Goal: Task Accomplishment & Management: Use online tool/utility

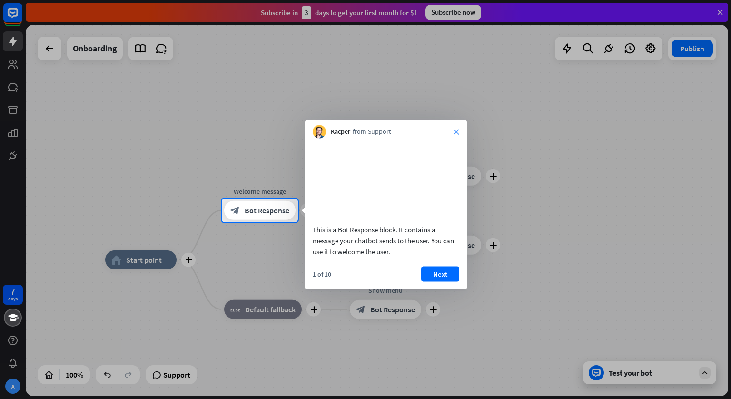
click at [454, 131] on icon "close" at bounding box center [457, 132] width 6 height 6
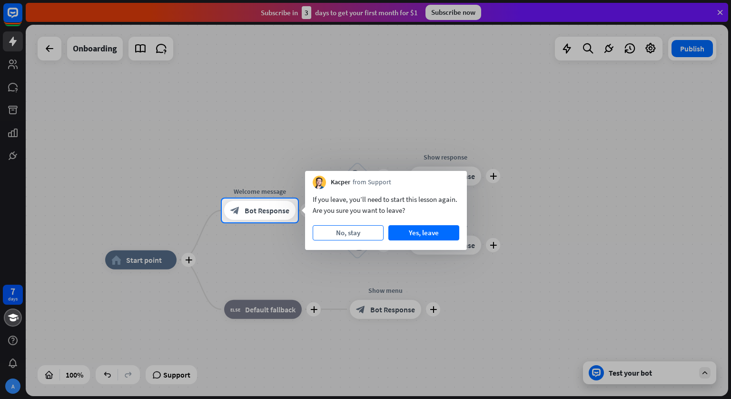
click at [365, 235] on button "No, stay" at bounding box center [348, 232] width 71 height 15
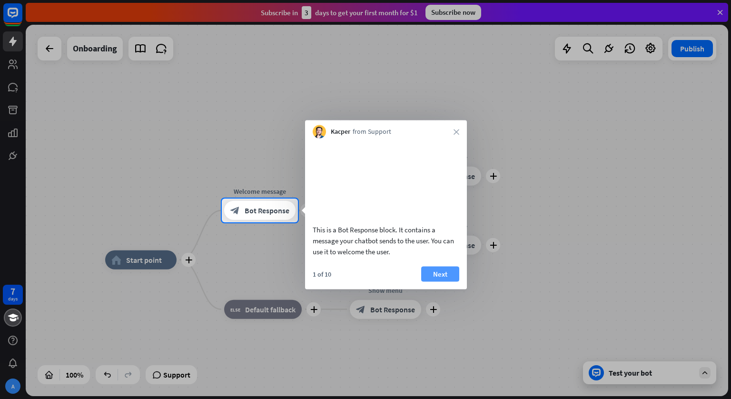
click at [439, 281] on button "Next" at bounding box center [440, 273] width 38 height 15
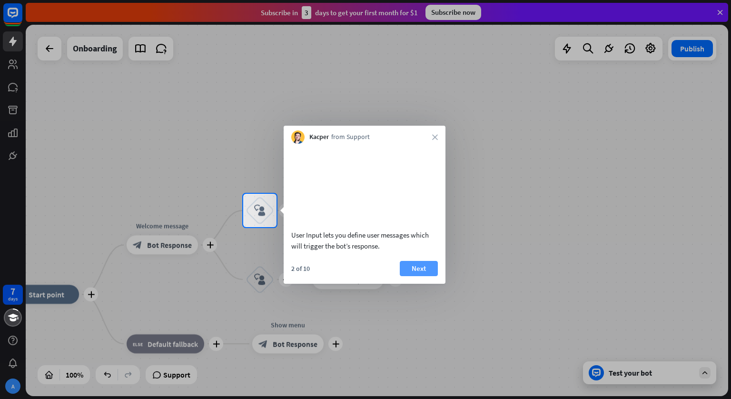
click at [416, 276] on button "Next" at bounding box center [419, 268] width 38 height 15
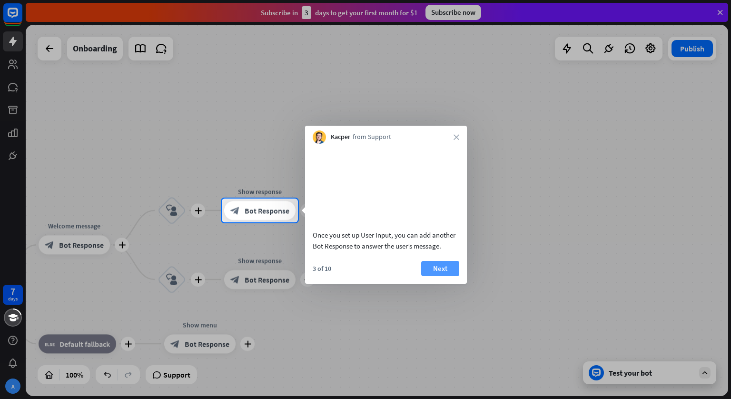
click at [433, 276] on button "Next" at bounding box center [440, 268] width 38 height 15
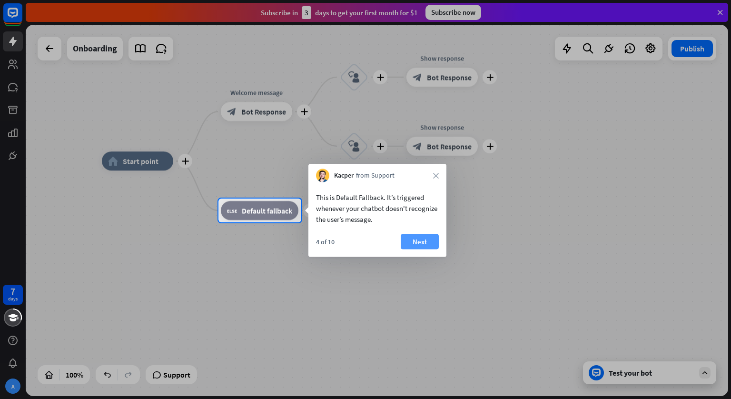
click at [418, 240] on button "Next" at bounding box center [420, 241] width 38 height 15
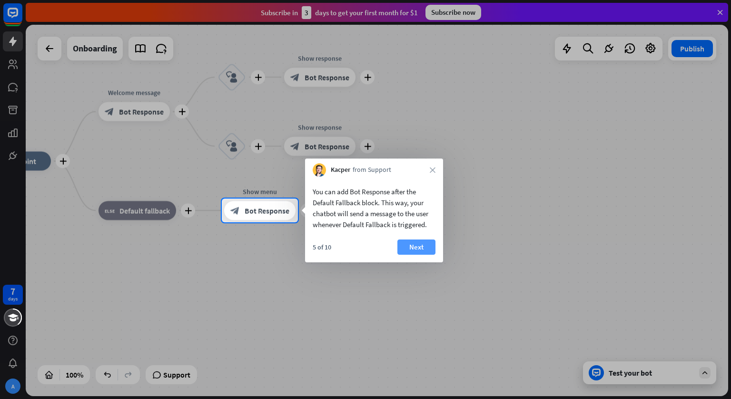
click at [417, 245] on button "Next" at bounding box center [417, 247] width 38 height 15
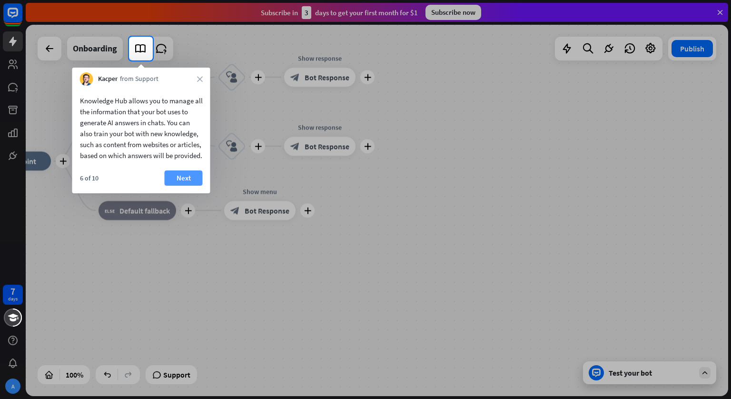
click at [188, 186] on button "Next" at bounding box center [184, 177] width 38 height 15
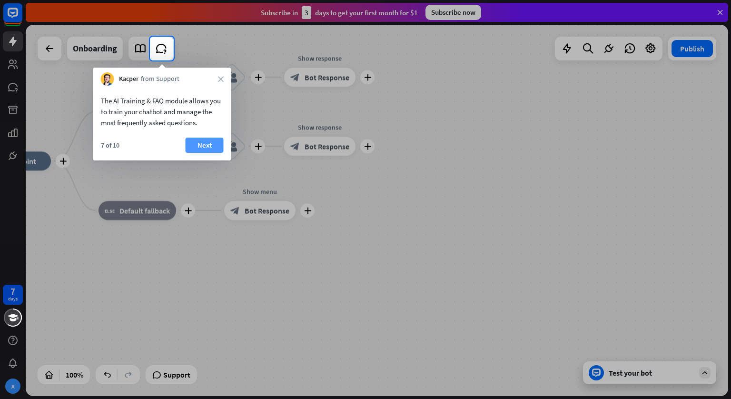
click at [209, 150] on button "Next" at bounding box center [205, 145] width 38 height 15
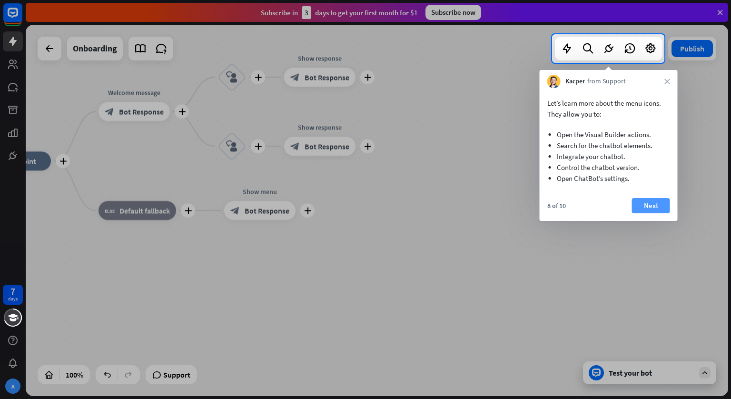
click at [647, 209] on button "Next" at bounding box center [651, 205] width 38 height 15
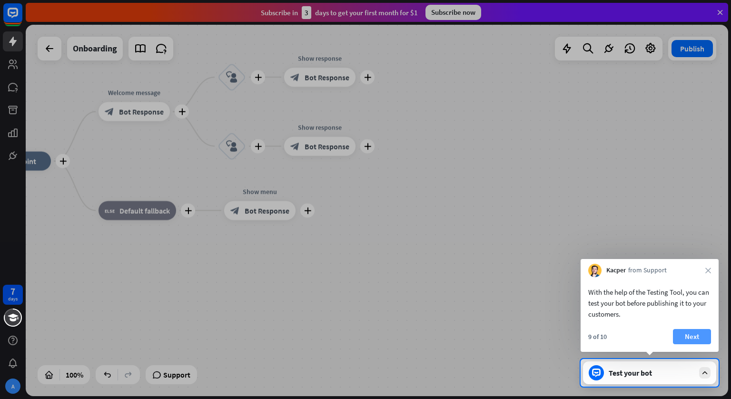
click at [697, 335] on button "Next" at bounding box center [692, 336] width 38 height 15
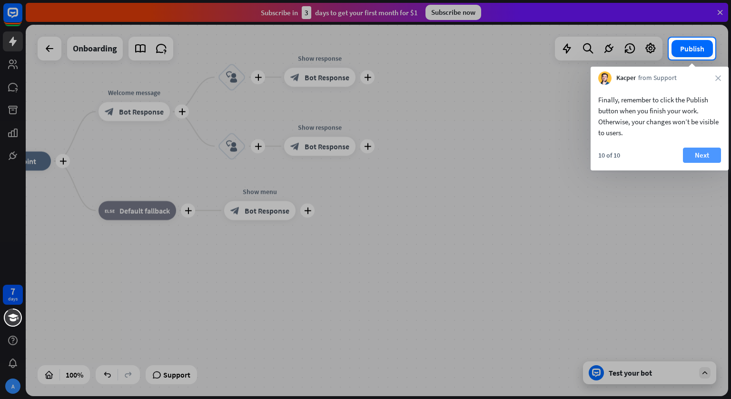
click at [708, 157] on button "Next" at bounding box center [702, 155] width 38 height 15
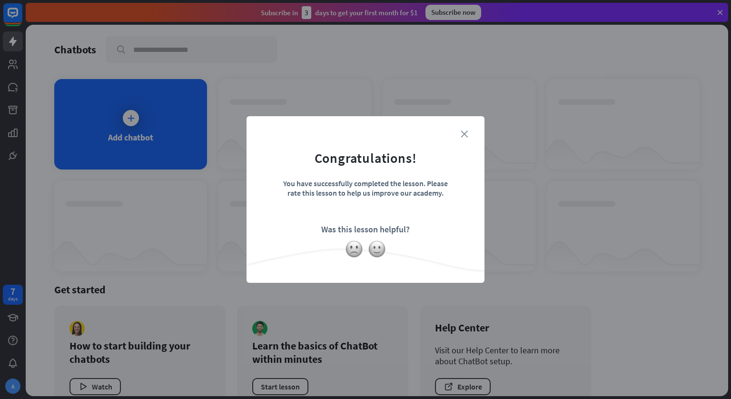
click at [465, 134] on icon "close" at bounding box center [464, 133] width 7 height 7
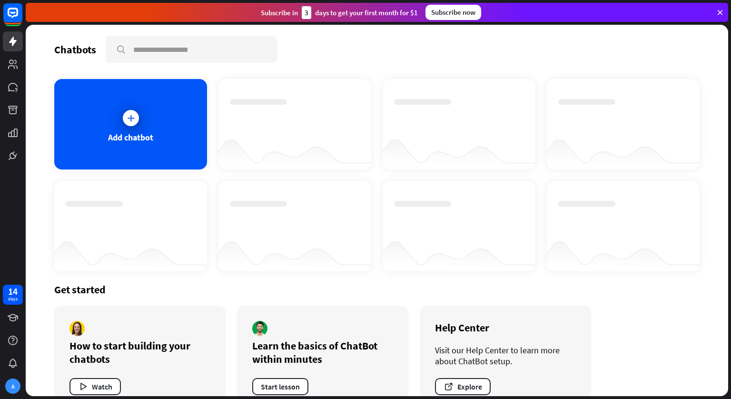
click at [468, 134] on div at bounding box center [459, 150] width 153 height 37
click at [145, 123] on div "Add chatbot" at bounding box center [130, 124] width 153 height 90
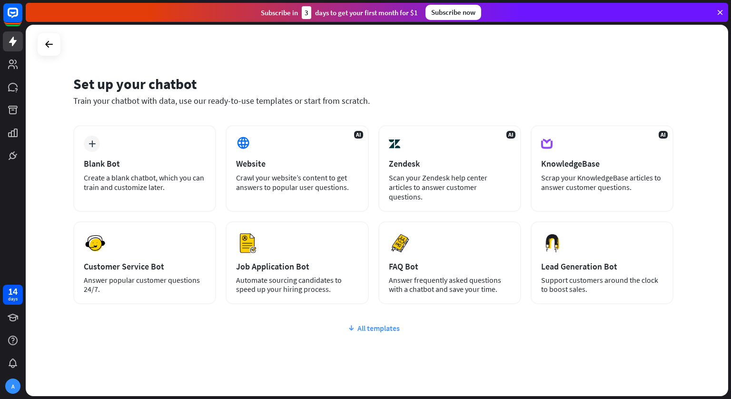
click at [359, 323] on div "All templates" at bounding box center [373, 328] width 600 height 10
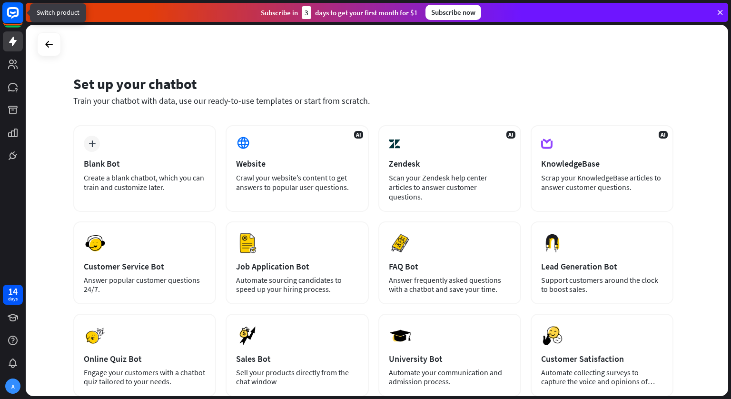
click at [7, 20] on rect at bounding box center [12, 12] width 21 height 21
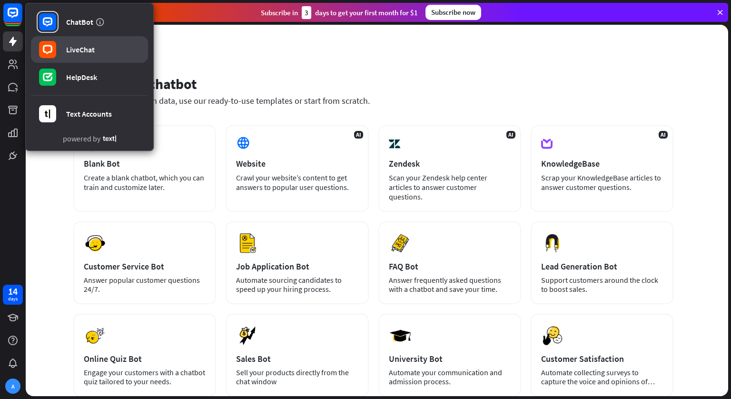
click at [76, 48] on div "LiveChat" at bounding box center [80, 50] width 29 height 10
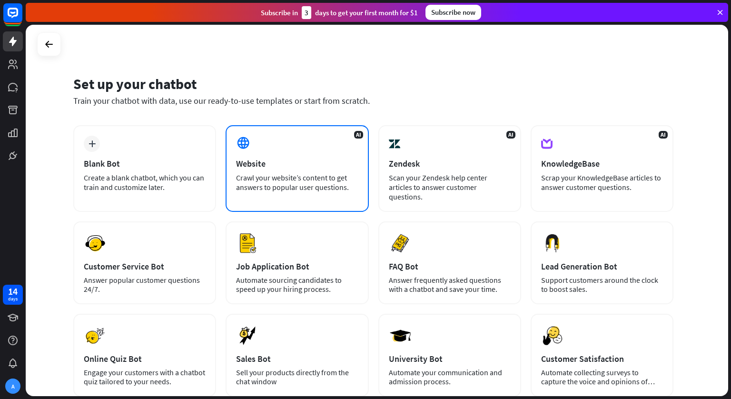
click at [278, 156] on div "AI Website Crawl your website’s content to get answers to popular user question…" at bounding box center [297, 168] width 143 height 87
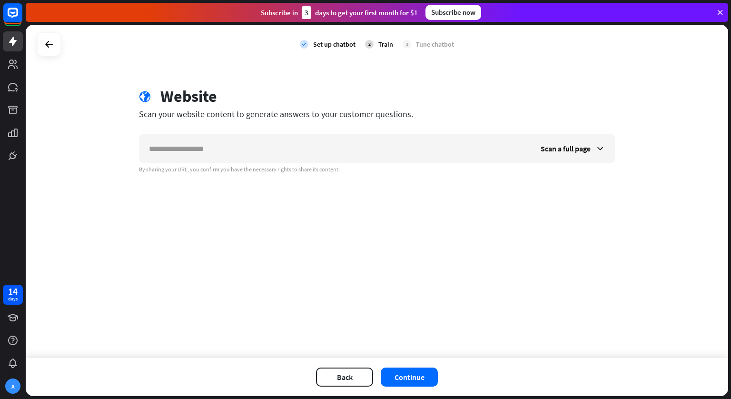
click at [278, 156] on input "text" at bounding box center [336, 148] width 392 height 29
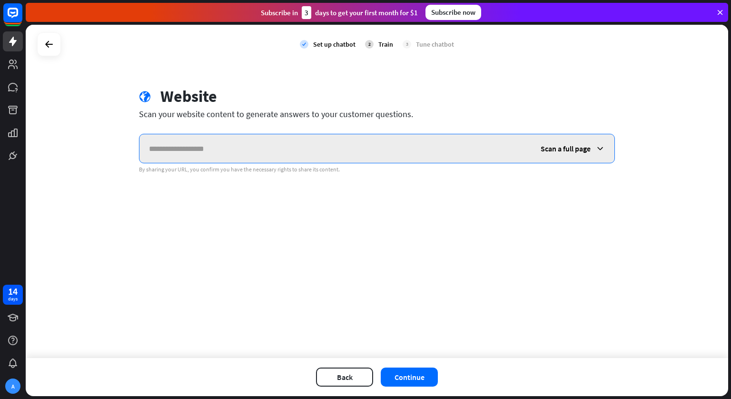
paste input "**********"
type input "**********"
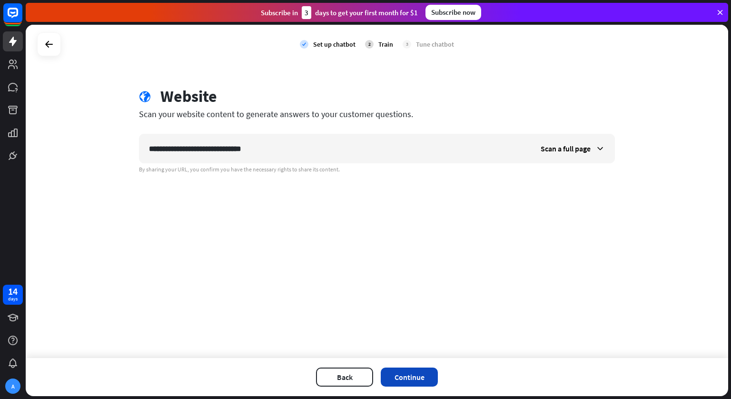
click at [413, 377] on button "Continue" at bounding box center [409, 377] width 57 height 19
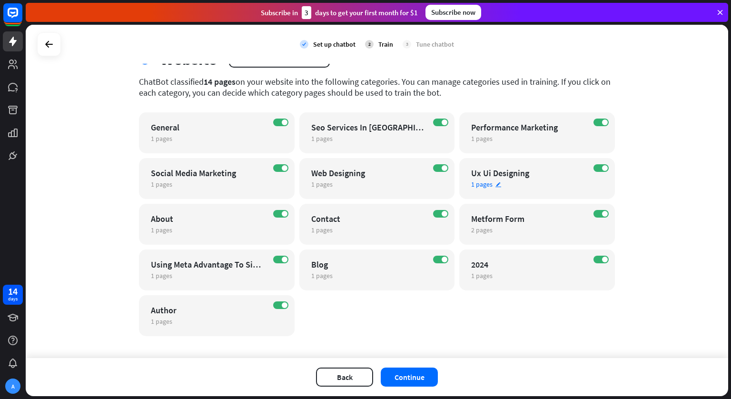
scroll to position [46, 0]
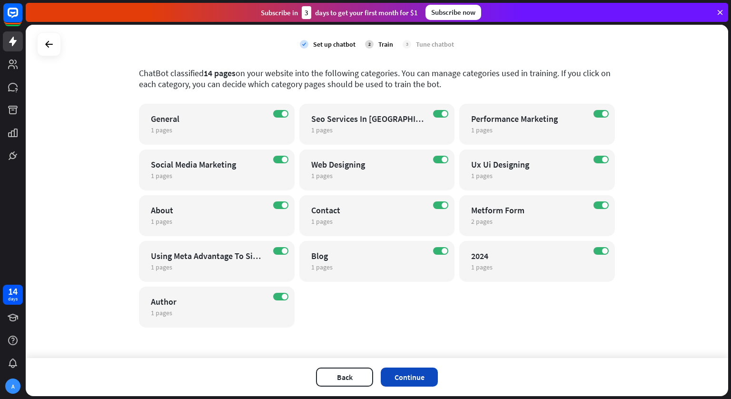
click at [401, 381] on button "Continue" at bounding box center [409, 377] width 57 height 19
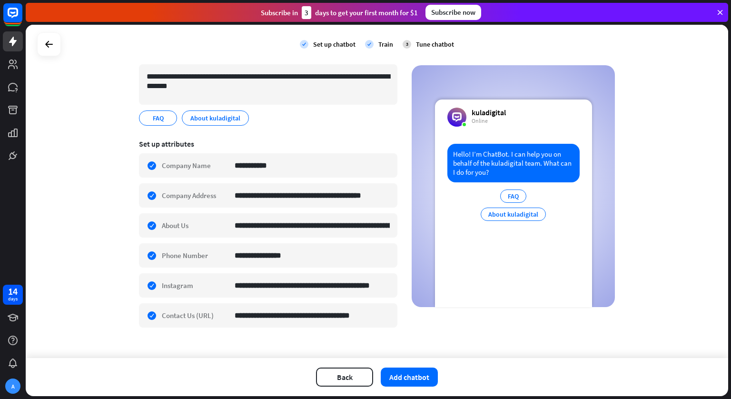
scroll to position [94, 0]
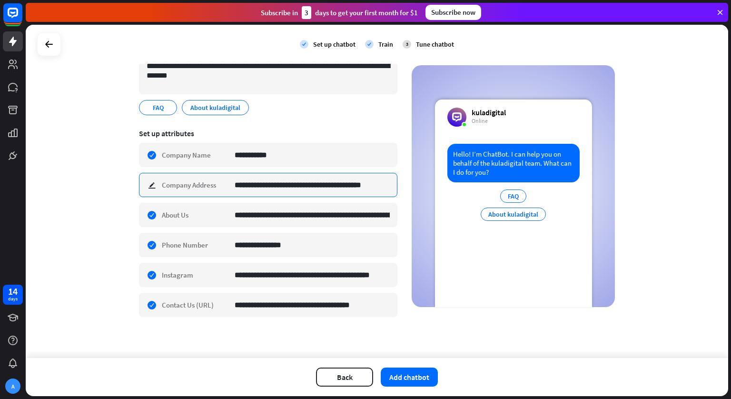
click at [335, 191] on input "**********" at bounding box center [312, 184] width 155 height 23
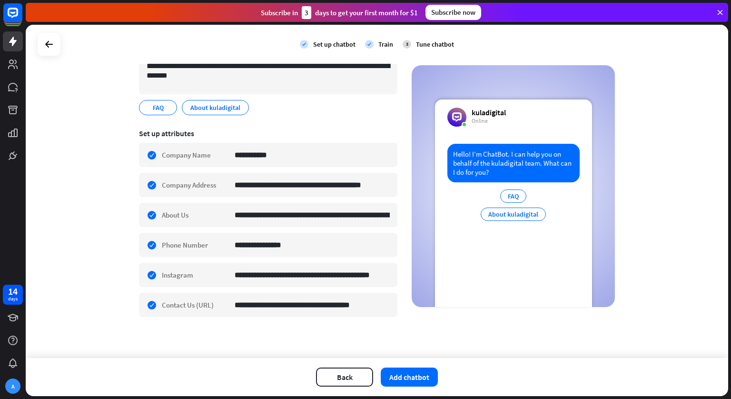
click at [645, 209] on div "**********" at bounding box center [377, 191] width 703 height 333
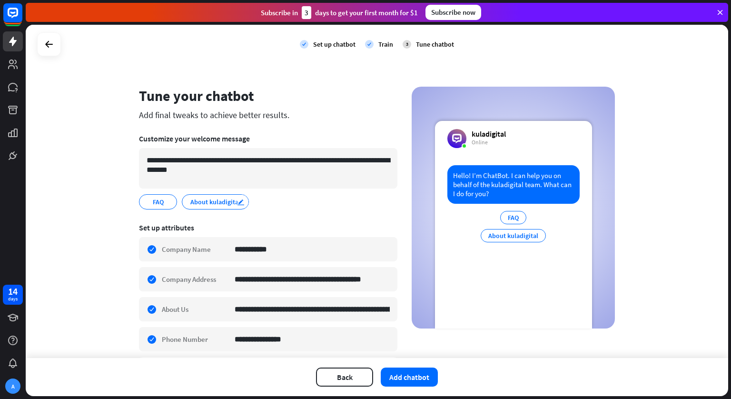
click at [241, 202] on icon "edit" at bounding box center [241, 202] width 8 height 7
click at [309, 195] on div "**********" at bounding box center [268, 201] width 259 height 15
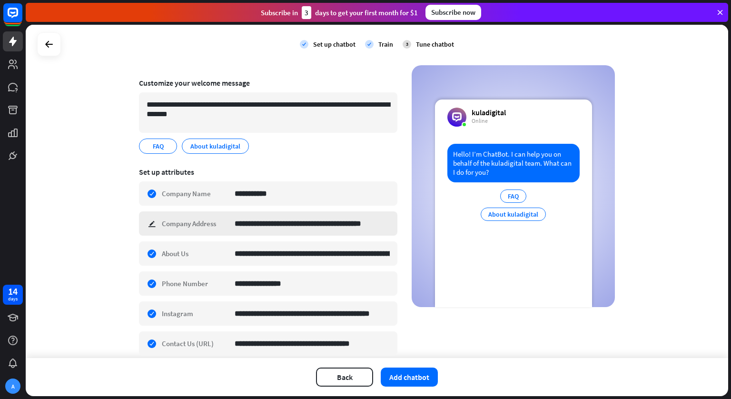
click at [148, 224] on div "**********" at bounding box center [268, 223] width 259 height 24
click at [93, 281] on div "**********" at bounding box center [377, 191] width 703 height 333
click at [150, 253] on div "**********" at bounding box center [268, 253] width 259 height 24
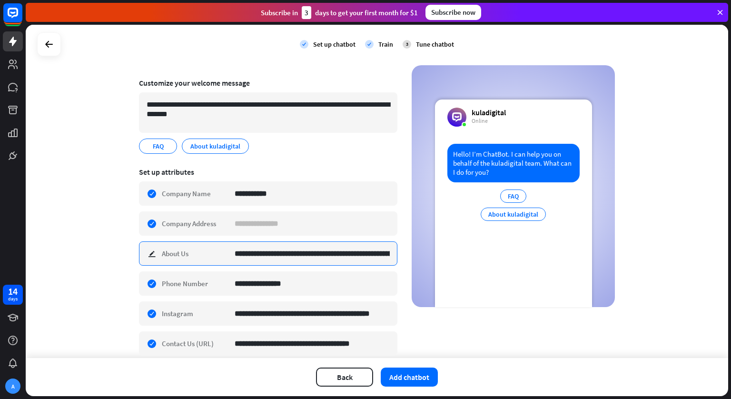
scroll to position [0, 633]
click at [283, 252] on input "**********" at bounding box center [312, 253] width 155 height 23
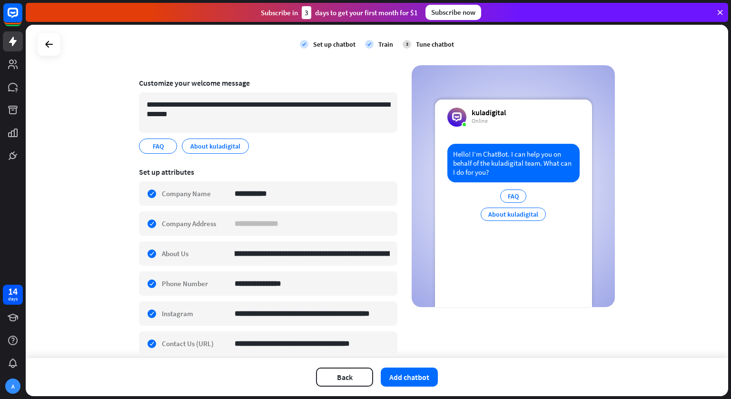
click at [40, 307] on div "**********" at bounding box center [377, 191] width 703 height 333
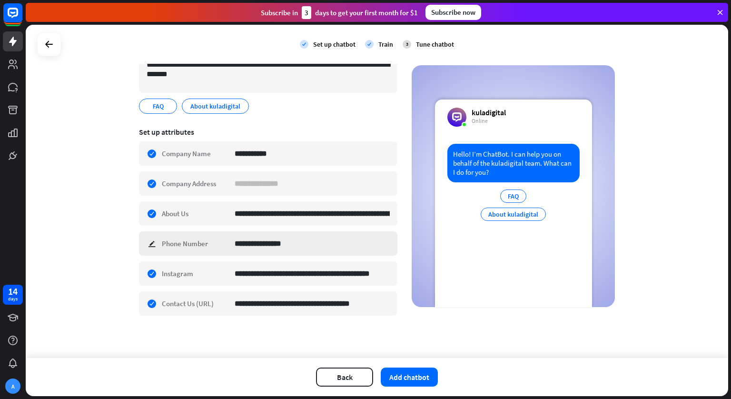
scroll to position [96, 0]
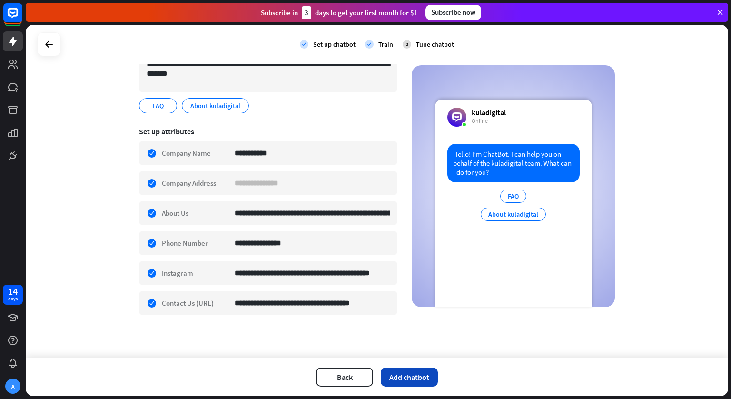
click at [407, 379] on button "Add chatbot" at bounding box center [409, 377] width 57 height 19
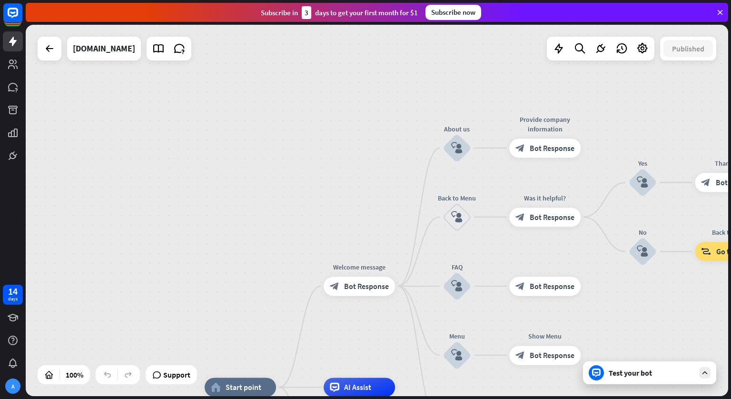
click at [623, 375] on div "Test your bot" at bounding box center [652, 373] width 86 height 10
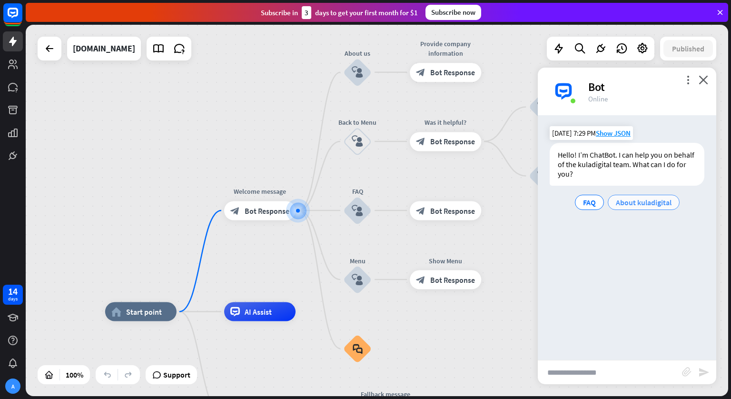
click at [656, 208] on div "About kuladigital" at bounding box center [644, 202] width 72 height 15
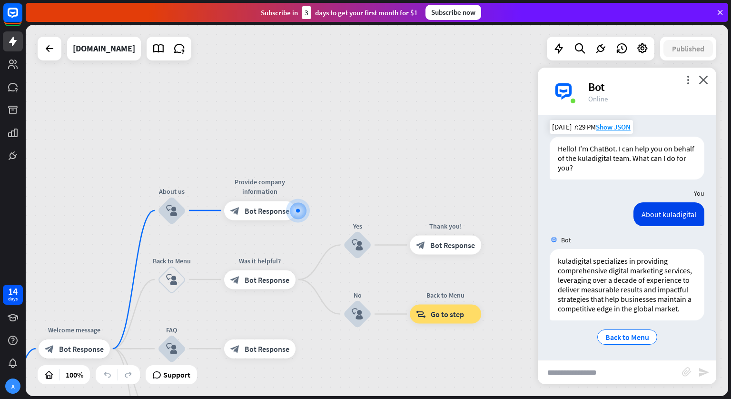
scroll to position [7, 0]
click at [639, 332] on span "Back to Menu" at bounding box center [628, 336] width 44 height 10
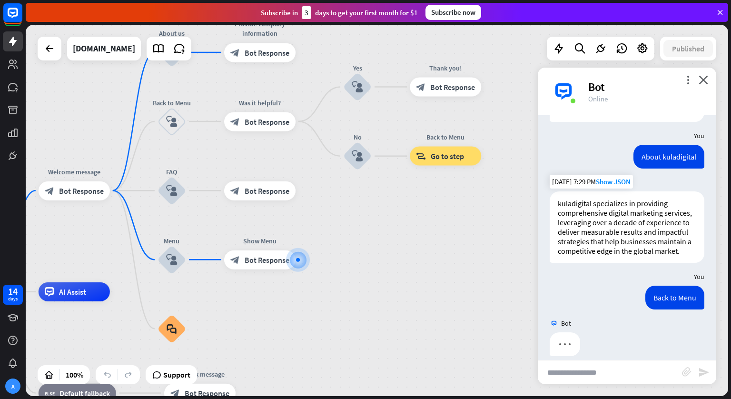
scroll to position [74, 0]
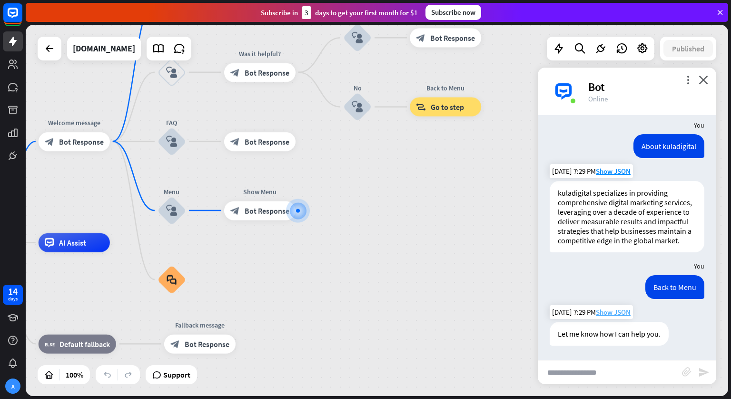
click at [612, 312] on span "Show JSON" at bounding box center [613, 312] width 35 height 9
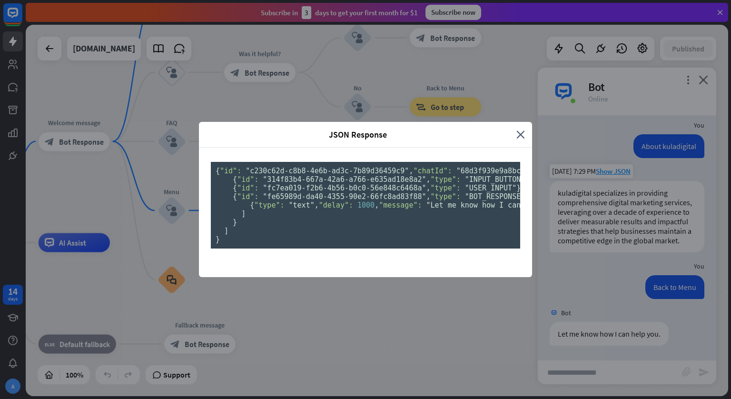
scroll to position [0, 0]
click at [517, 129] on icon "close" at bounding box center [521, 134] width 9 height 11
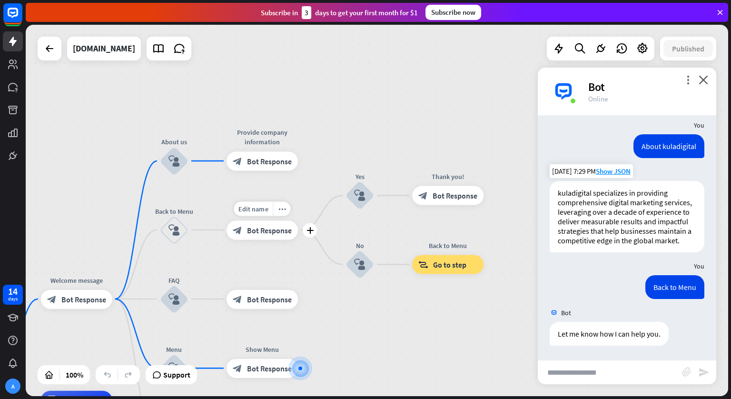
click at [259, 230] on span "Bot Response" at bounding box center [269, 230] width 45 height 10
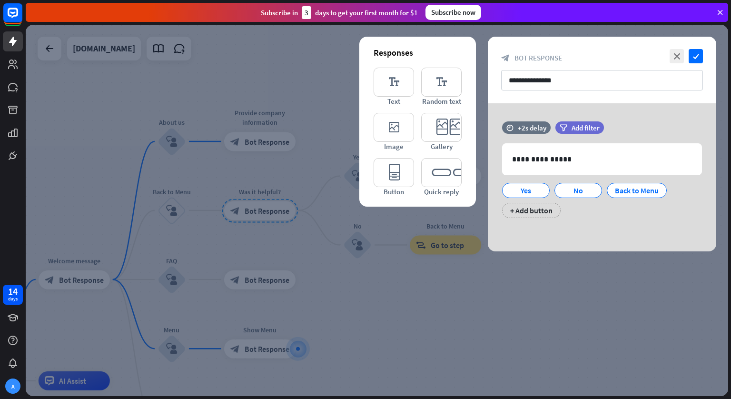
click at [456, 318] on div at bounding box center [377, 210] width 703 height 371
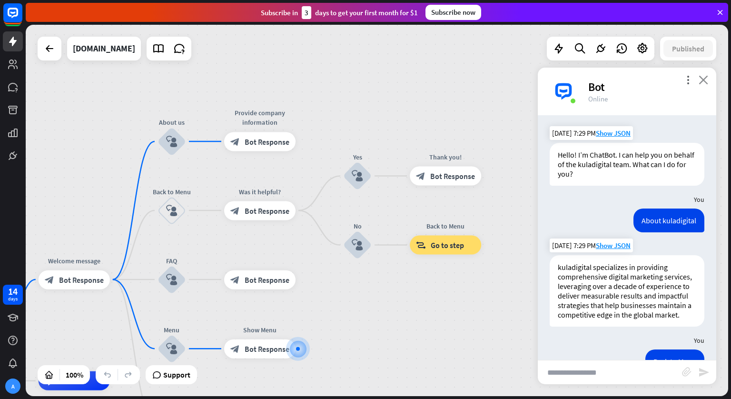
click at [703, 80] on icon "close" at bounding box center [704, 79] width 10 height 9
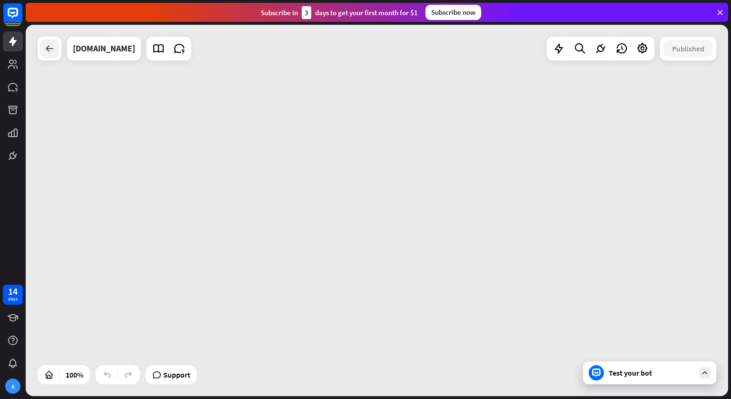
click at [50, 57] on div at bounding box center [49, 48] width 19 height 19
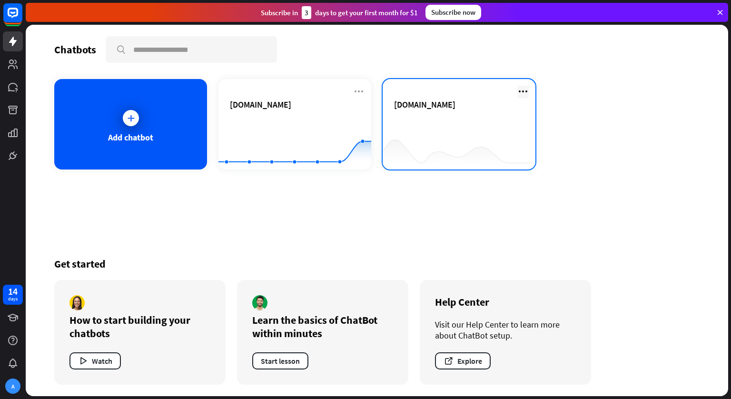
click at [524, 90] on icon at bounding box center [523, 91] width 11 height 11
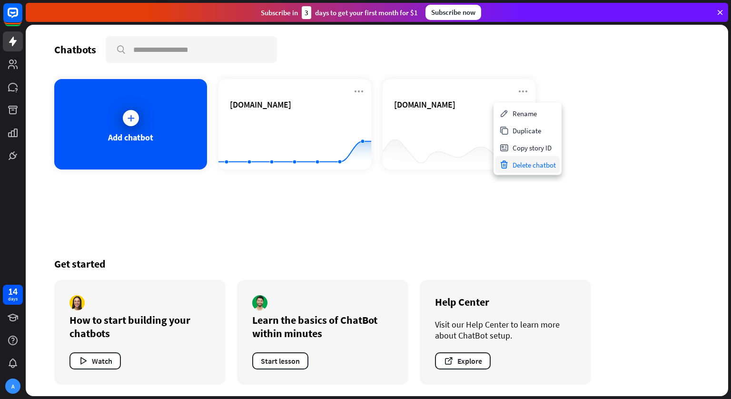
click at [525, 161] on div "Delete chatbot" at bounding box center [528, 164] width 64 height 17
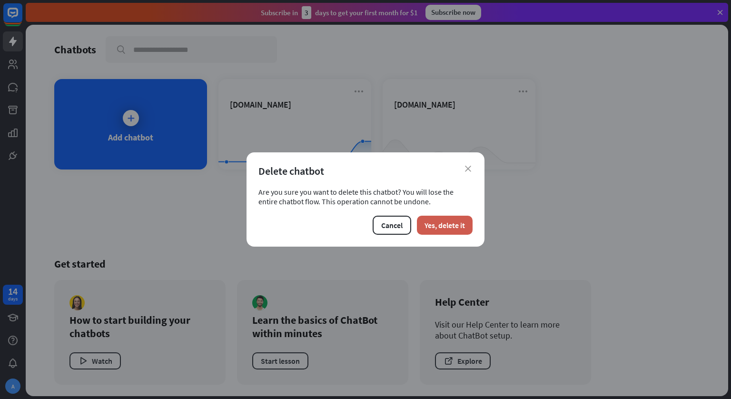
click at [451, 228] on button "Yes, delete it" at bounding box center [445, 225] width 56 height 19
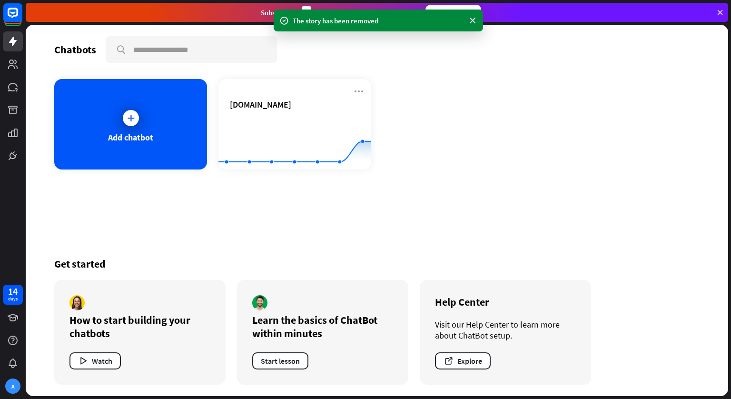
click at [361, 92] on icon at bounding box center [358, 91] width 11 height 11
click at [378, 166] on div "Delete chatbot" at bounding box center [363, 164] width 64 height 17
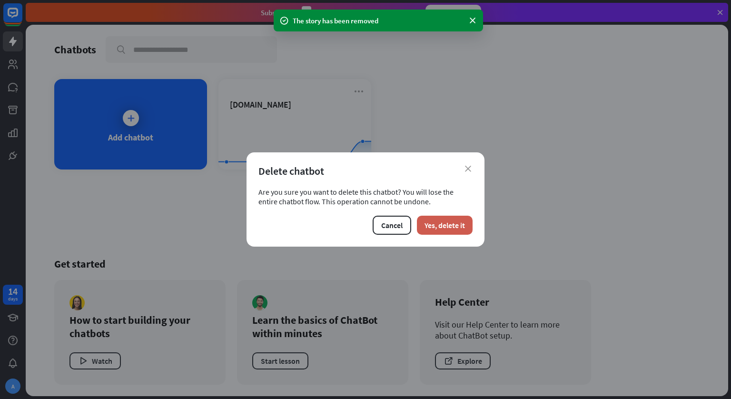
click at [437, 226] on button "Yes, delete it" at bounding box center [445, 225] width 56 height 19
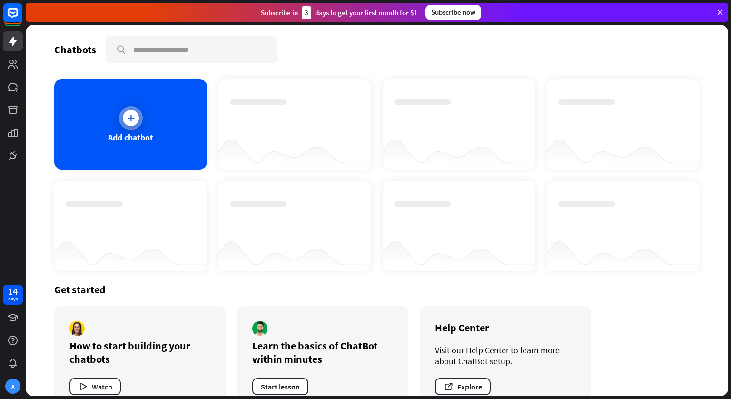
click at [146, 110] on div "Add chatbot" at bounding box center [130, 124] width 153 height 90
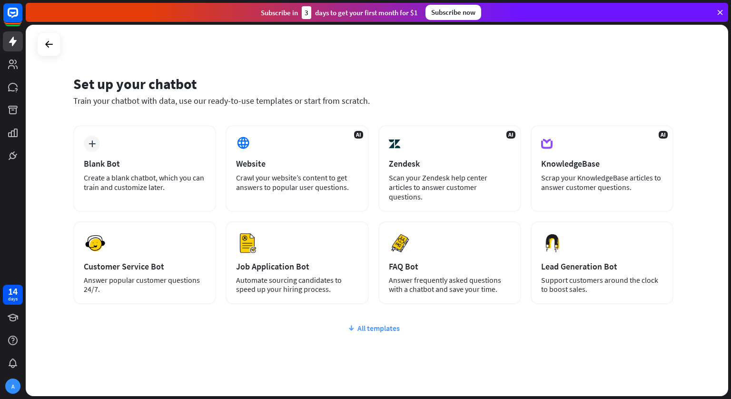
click at [375, 323] on div "All templates" at bounding box center [373, 328] width 600 height 10
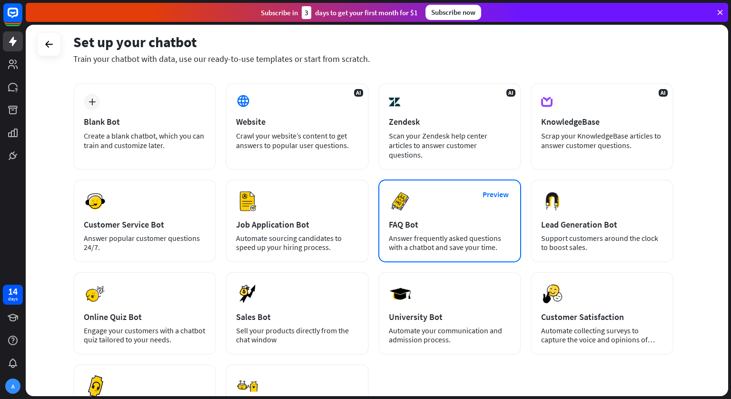
scroll to position [36, 0]
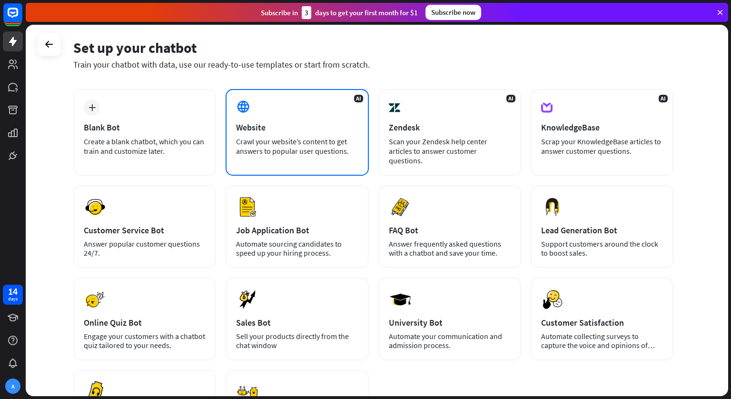
click at [267, 154] on div "Crawl your website’s content to get answers to popular user questions." at bounding box center [297, 146] width 122 height 19
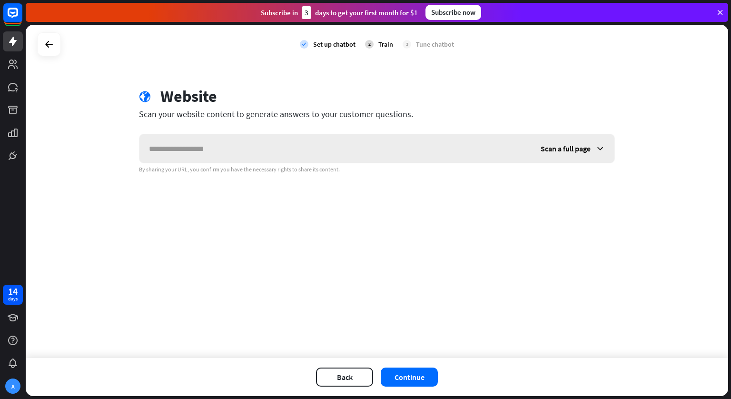
click at [603, 147] on icon at bounding box center [601, 149] width 10 height 10
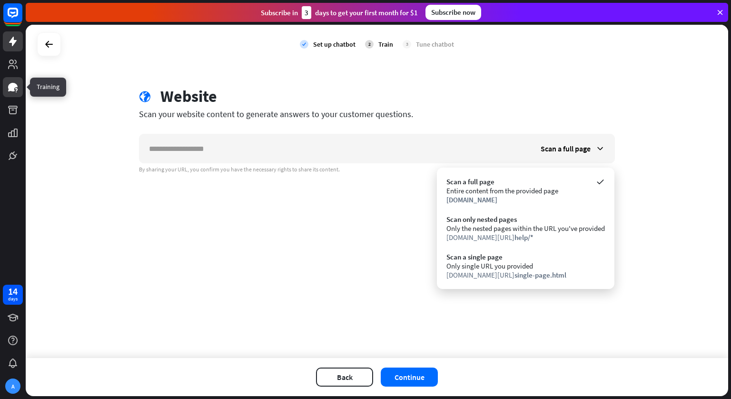
click at [11, 88] on icon at bounding box center [13, 87] width 10 height 9
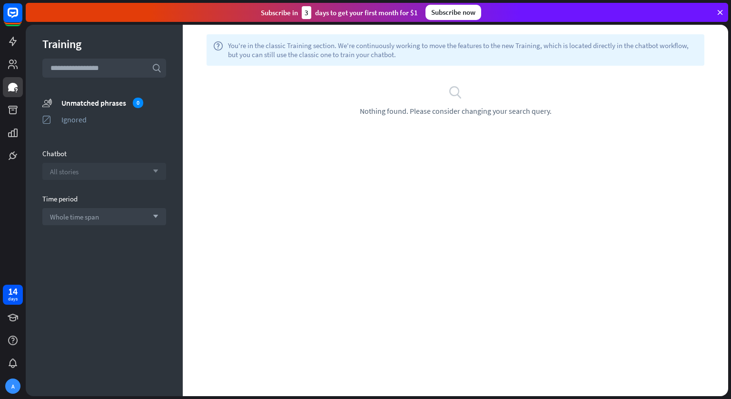
click at [96, 172] on div "All stories arrow_down" at bounding box center [104, 171] width 124 height 17
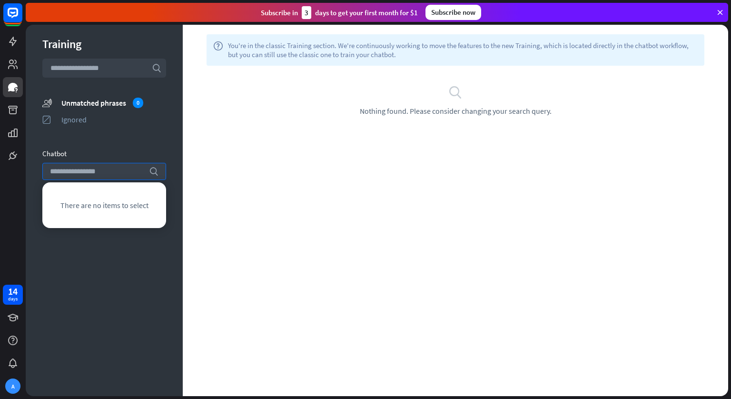
click at [178, 132] on div "Training search unmatched_phrases Unmatched phrases 0 ignored Ignored Chatbot s…" at bounding box center [104, 210] width 157 height 371
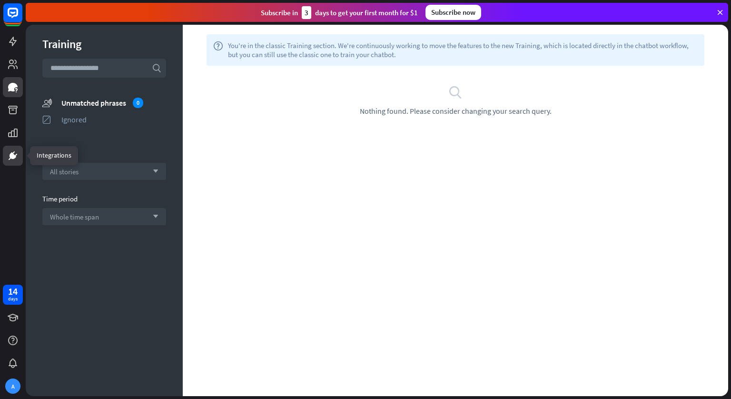
click at [8, 154] on icon at bounding box center [12, 155] width 11 height 11
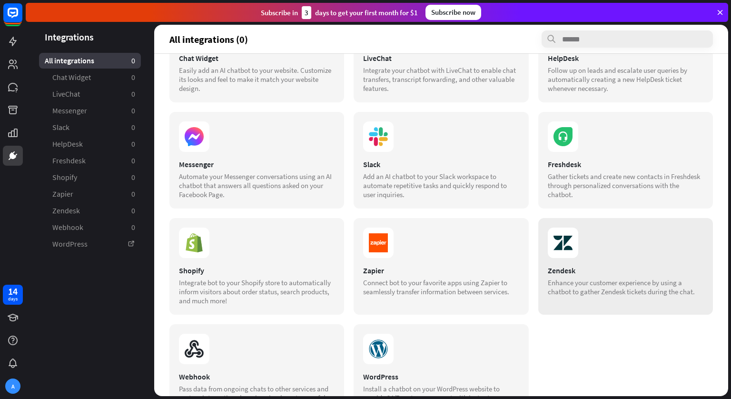
scroll to position [103, 0]
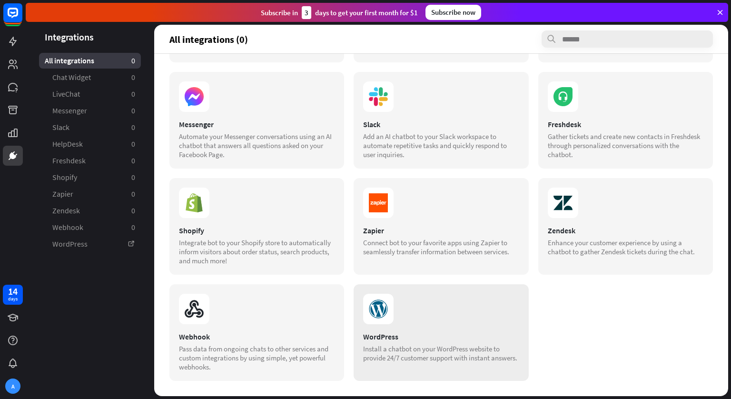
click at [447, 325] on div "WordPress Install a chatbot on your WordPress website to provide 24/7 customer …" at bounding box center [441, 332] width 175 height 97
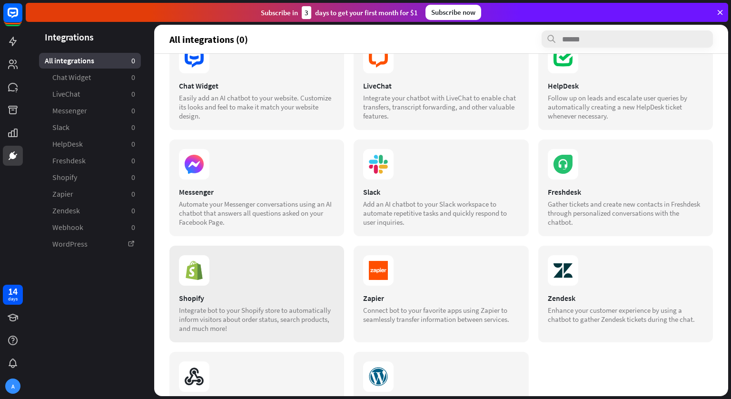
scroll to position [0, 0]
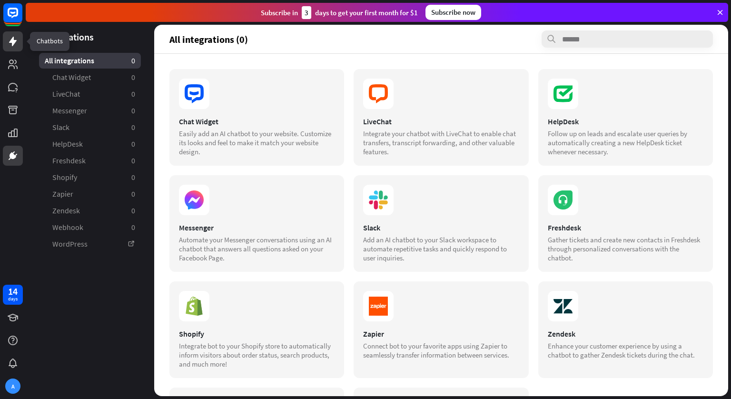
click at [10, 46] on icon at bounding box center [12, 41] width 11 height 11
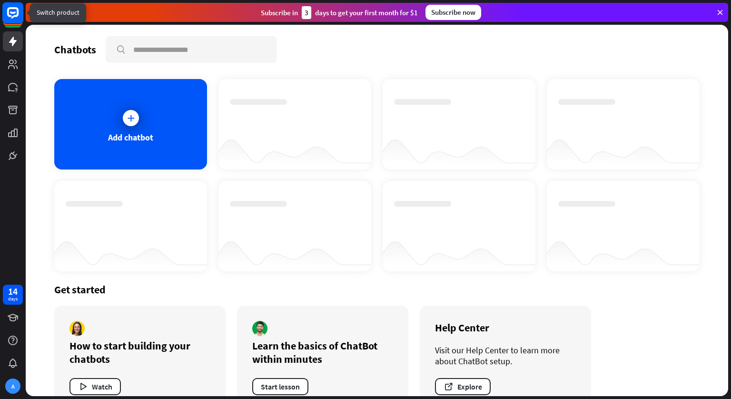
click at [8, 8] on rect at bounding box center [12, 12] width 21 height 21
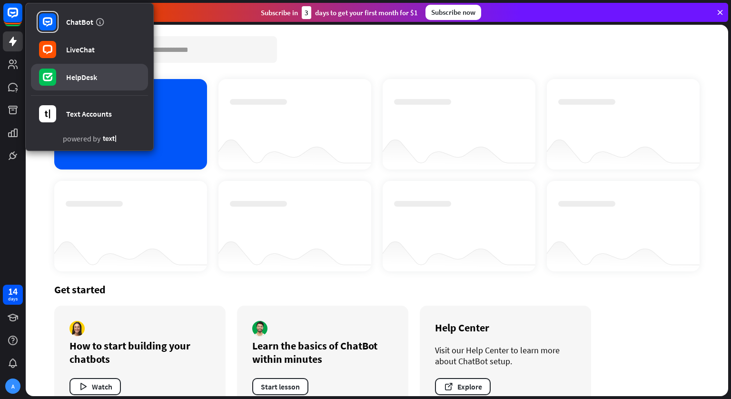
click at [77, 84] on link "HelpDesk" at bounding box center [89, 77] width 117 height 27
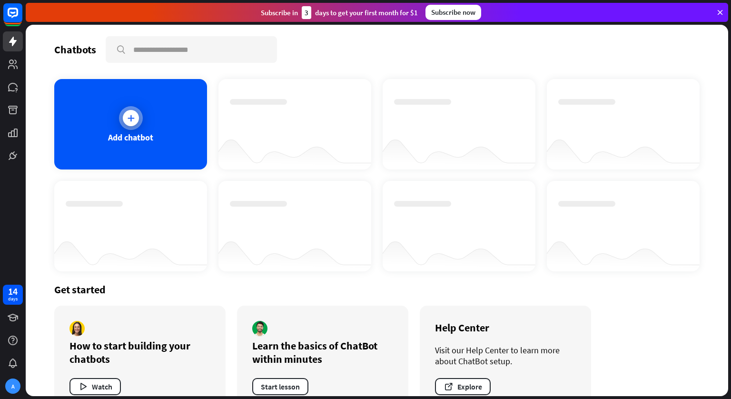
click at [135, 121] on div at bounding box center [131, 118] width 16 height 16
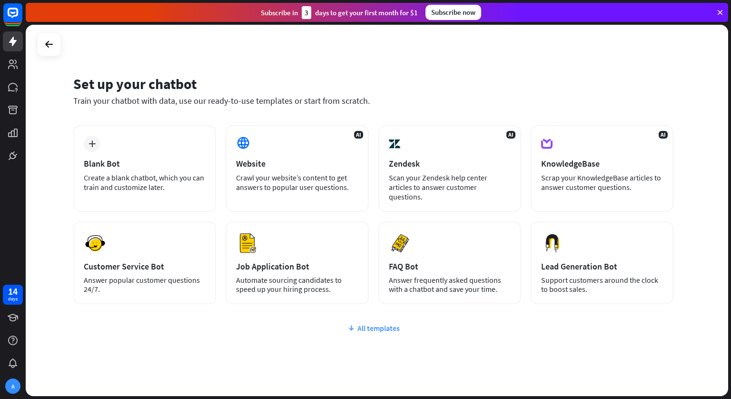
click at [362, 323] on div "All templates" at bounding box center [373, 328] width 600 height 10
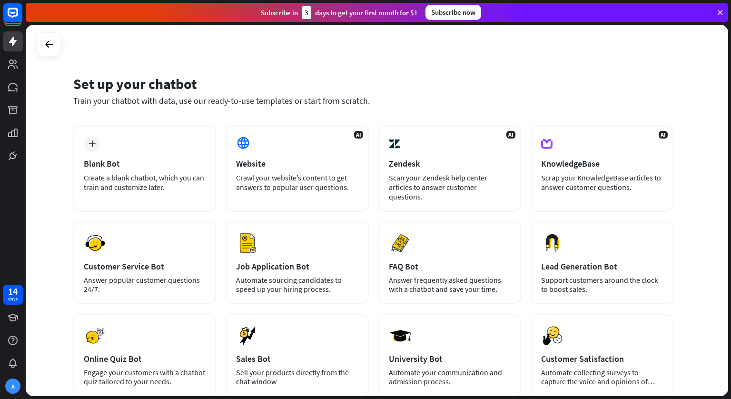
click at [723, 211] on div "Set up your chatbot Train your chatbot with data, use our ready-to-use template…" at bounding box center [377, 210] width 703 height 371
click at [47, 43] on icon at bounding box center [48, 44] width 11 height 11
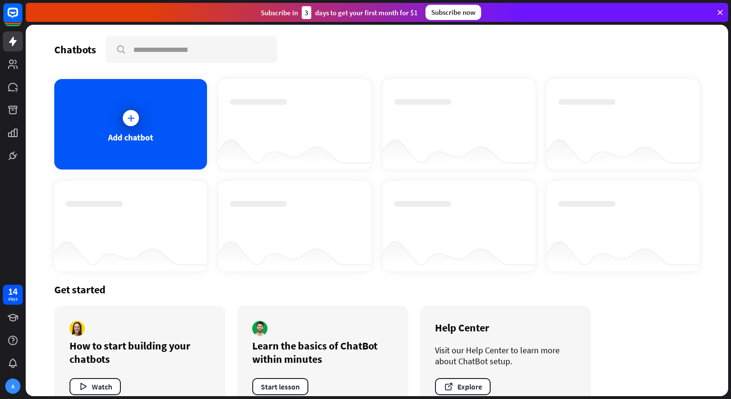
scroll to position [26, 0]
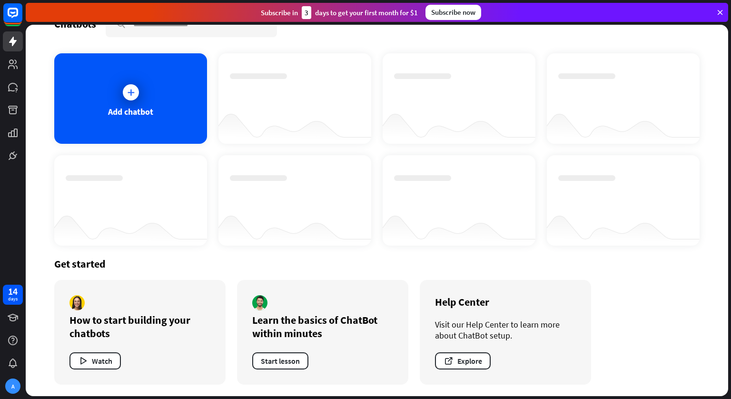
click at [720, 11] on icon at bounding box center [720, 12] width 9 height 9
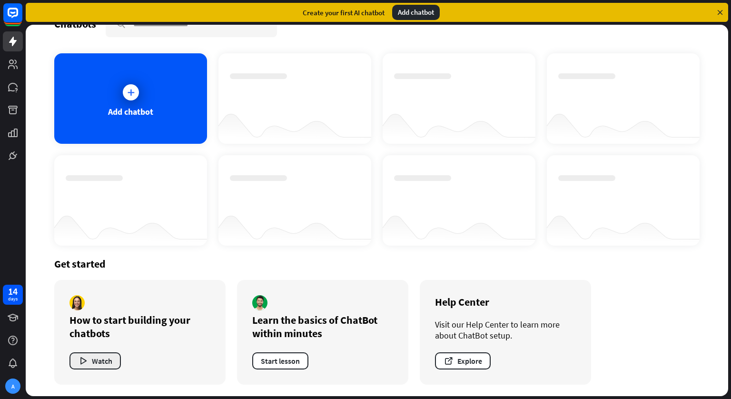
click at [87, 362] on icon "button" at bounding box center [83, 361] width 10 height 10
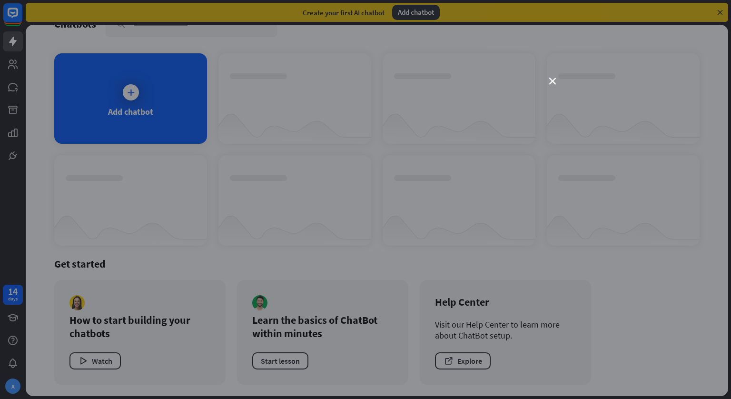
scroll to position [0, 0]
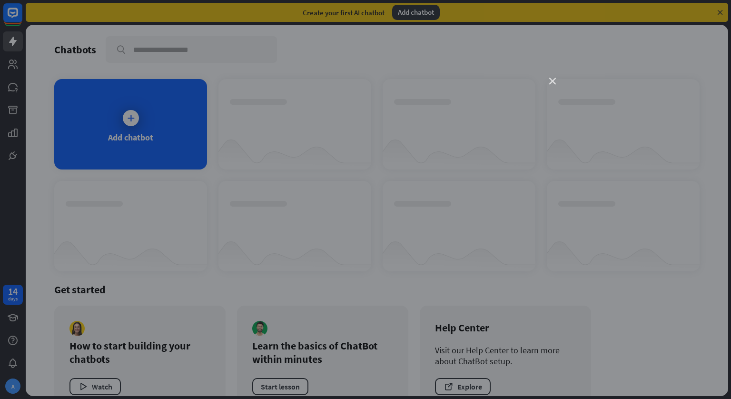
click at [551, 82] on icon "close" at bounding box center [552, 81] width 7 height 7
